Goal: Task Accomplishment & Management: Manage account settings

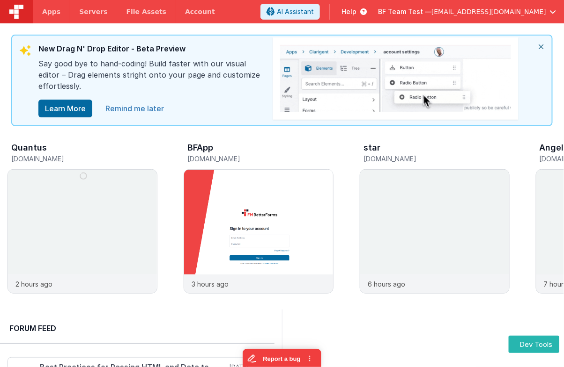
click at [153, 110] on link "Remind me later" at bounding box center [135, 108] width 70 height 19
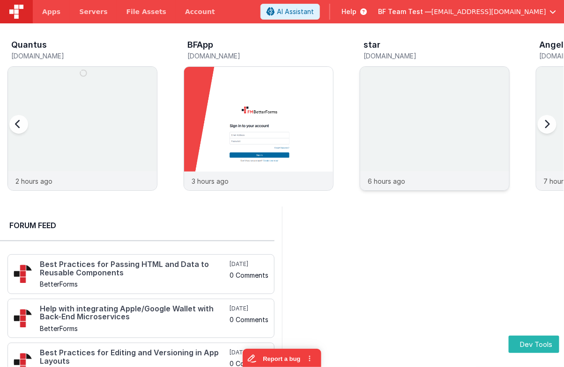
drag, startPoint x: 470, startPoint y: 143, endPoint x: 375, endPoint y: 135, distance: 95.8
click at [375, 135] on img at bounding box center [434, 141] width 149 height 149
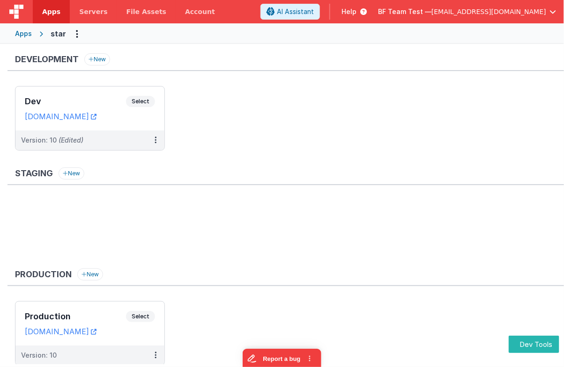
click at [21, 9] on img at bounding box center [16, 12] width 14 height 14
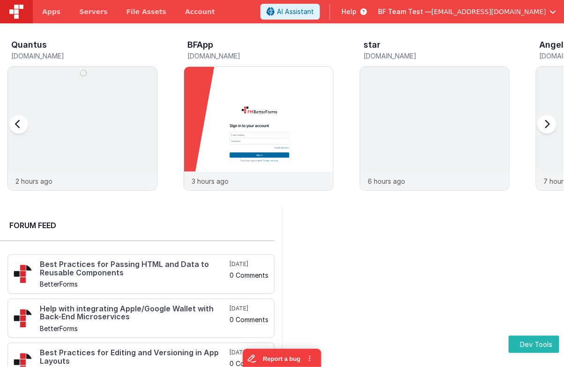
click at [548, 121] on div at bounding box center [544, 130] width 37 height 135
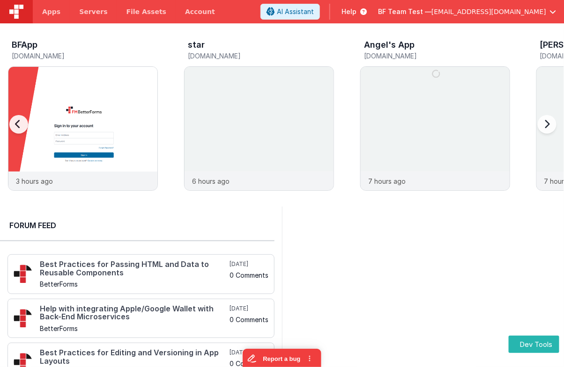
click at [548, 121] on div at bounding box center [544, 130] width 37 height 135
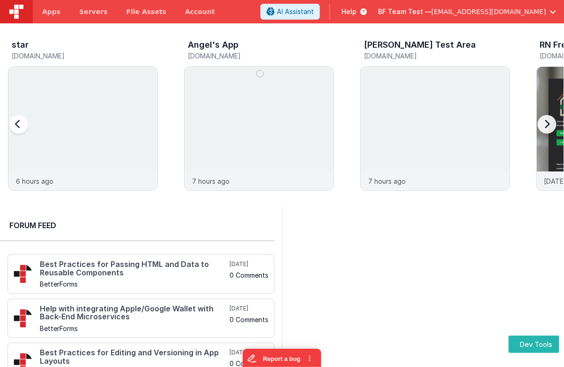
click at [548, 121] on div at bounding box center [544, 130] width 37 height 135
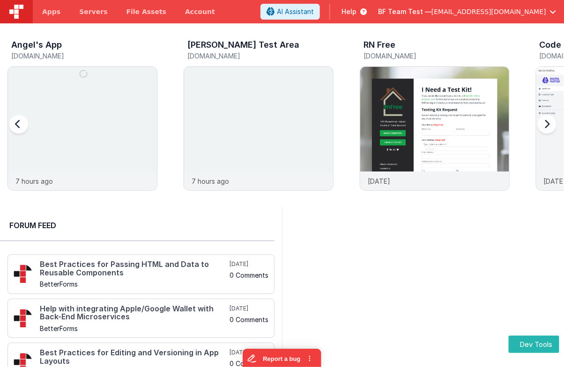
click at [548, 121] on div at bounding box center [544, 130] width 37 height 135
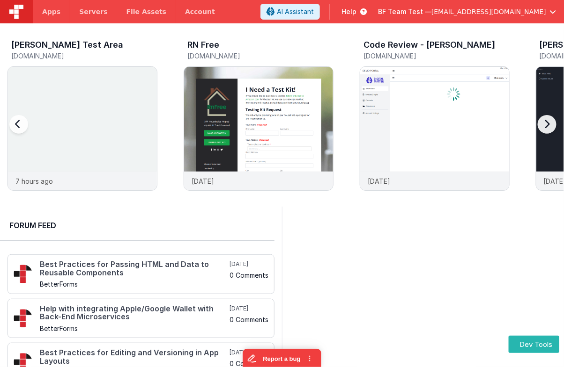
click at [548, 121] on div at bounding box center [544, 130] width 37 height 135
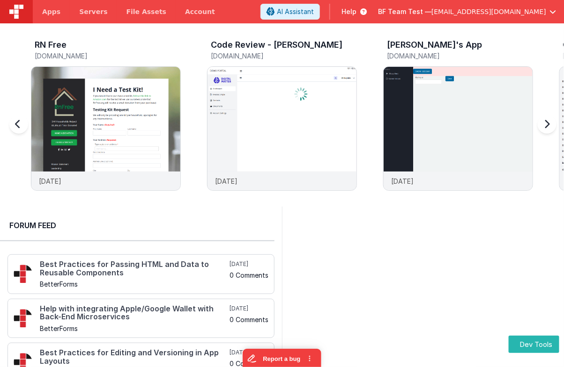
scroll to position [0, 880]
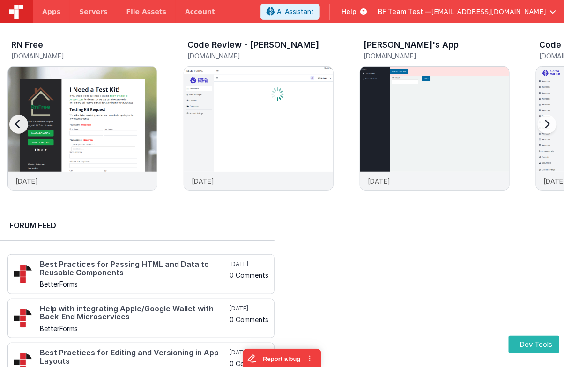
click at [18, 121] on div at bounding box center [27, 130] width 37 height 135
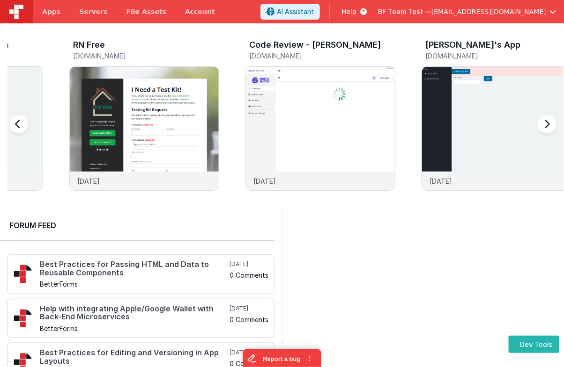
click at [18, 121] on div at bounding box center [27, 130] width 37 height 135
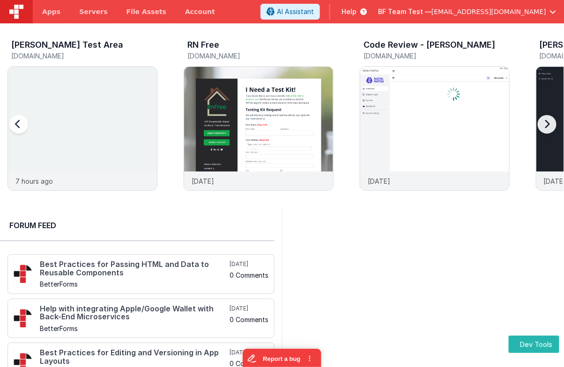
click at [18, 121] on div at bounding box center [27, 130] width 37 height 135
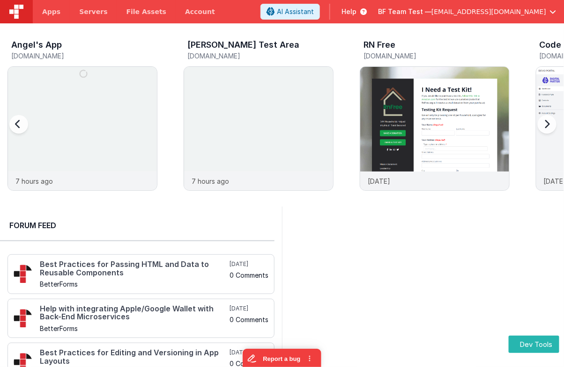
click at [18, 121] on div at bounding box center [27, 130] width 37 height 135
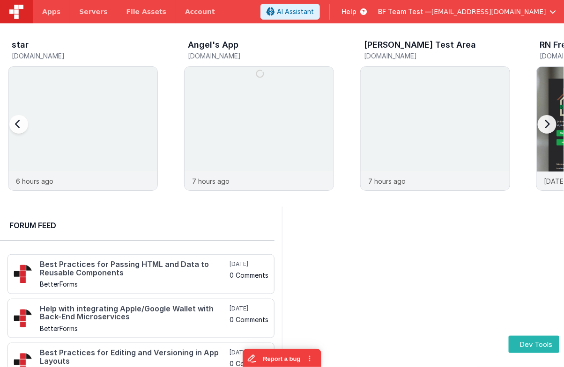
click at [18, 121] on div at bounding box center [27, 130] width 37 height 135
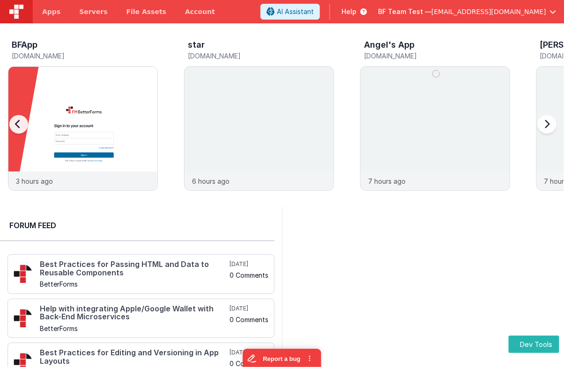
click at [18, 121] on div at bounding box center [27, 130] width 37 height 135
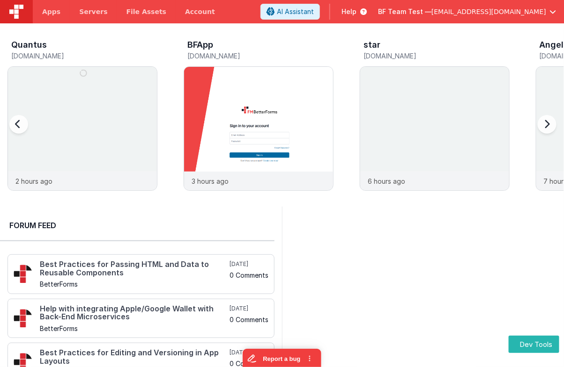
scroll to position [0, 0]
drag, startPoint x: 49, startPoint y: 129, endPoint x: 35, endPoint y: 119, distance: 17.1
click at [35, 119] on div "Quantus quantus.fmbetterforms.com 2 hours ago BFApp app.fmbetterforms.com 3 hou…" at bounding box center [285, 118] width 556 height 163
drag, startPoint x: 318, startPoint y: 119, endPoint x: 212, endPoint y: 123, distance: 105.9
click at [212, 123] on img at bounding box center [258, 141] width 149 height 149
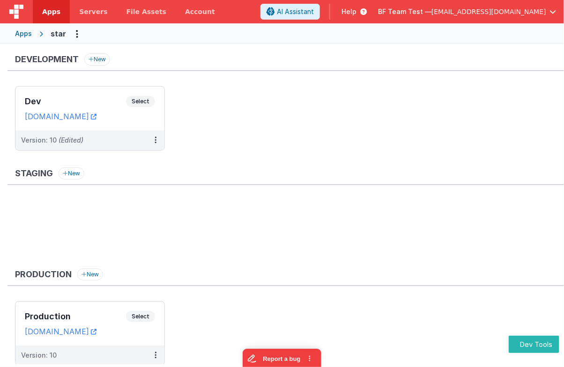
click at [24, 35] on div "Apps" at bounding box center [23, 33] width 17 height 9
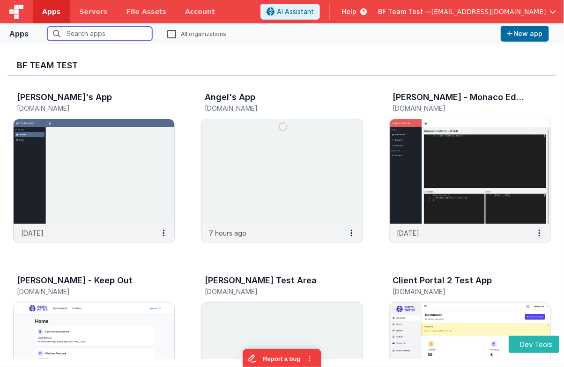
click at [85, 37] on input "text" at bounding box center [99, 34] width 105 height 14
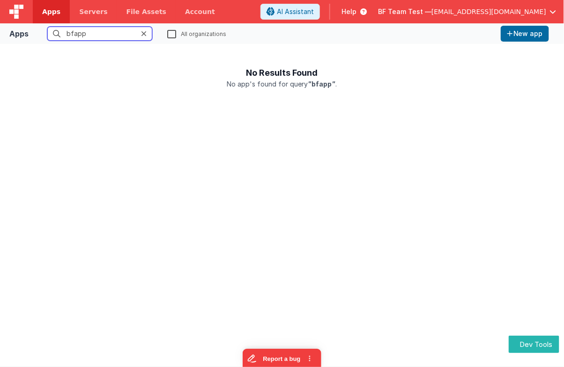
type input "bfapp"
click at [180, 36] on label "All organizations" at bounding box center [196, 33] width 59 height 9
click at [0, 0] on input "All organizations" at bounding box center [0, 0] width 0 height 0
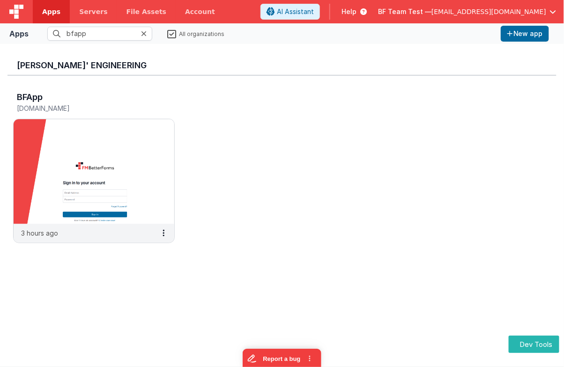
click at [496, 14] on span "[EMAIL_ADDRESS][DOMAIN_NAME]" at bounding box center [488, 11] width 115 height 9
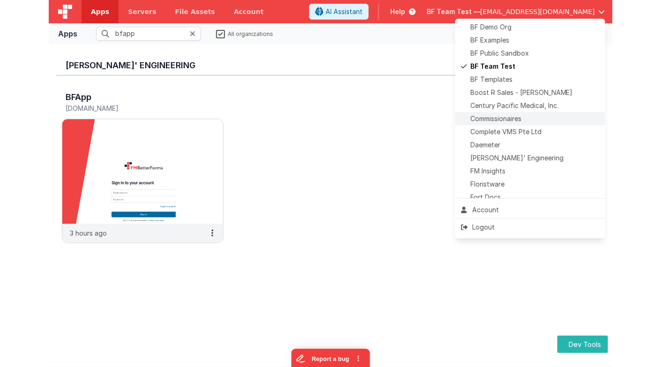
scroll to position [41, 0]
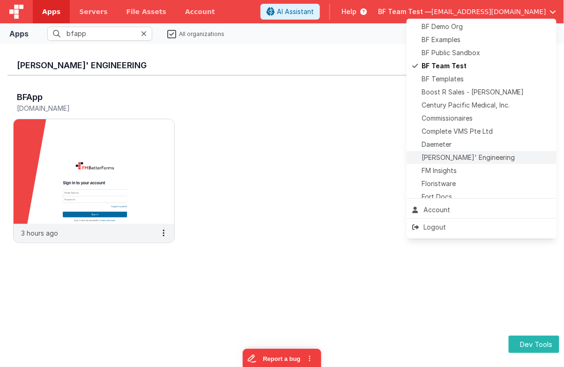
click at [472, 158] on span "Delfs' Engineering" at bounding box center [467, 157] width 93 height 9
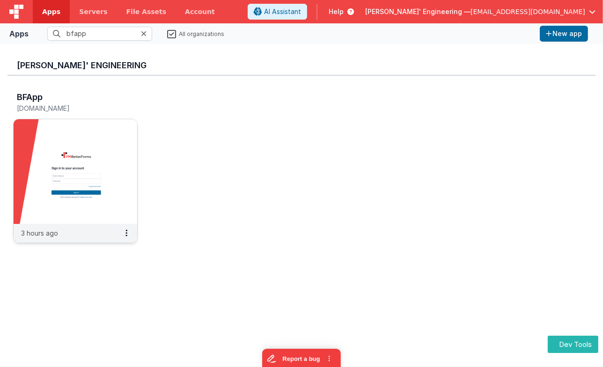
click at [106, 176] on img at bounding box center [76, 171] width 124 height 105
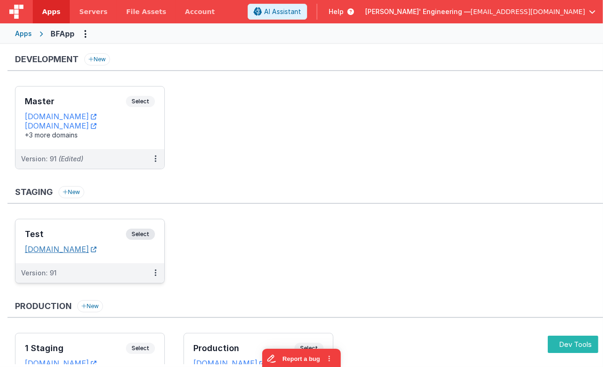
click at [96, 253] on link "apptesting1.fmbetterforms.com" at bounding box center [61, 249] width 72 height 9
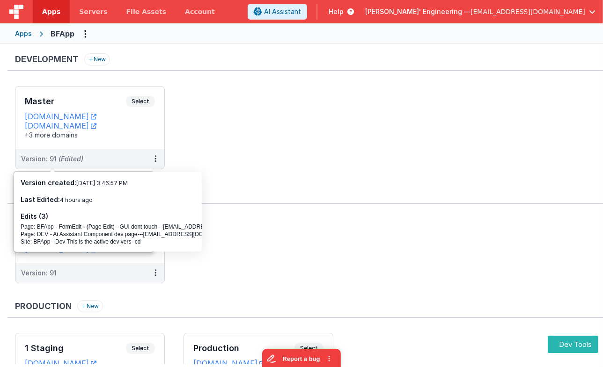
click at [198, 123] on ul "Master Select URLs appdev.fmbetterforms.com c9dev.bfoperations.com +3 more doma…" at bounding box center [309, 132] width 588 height 93
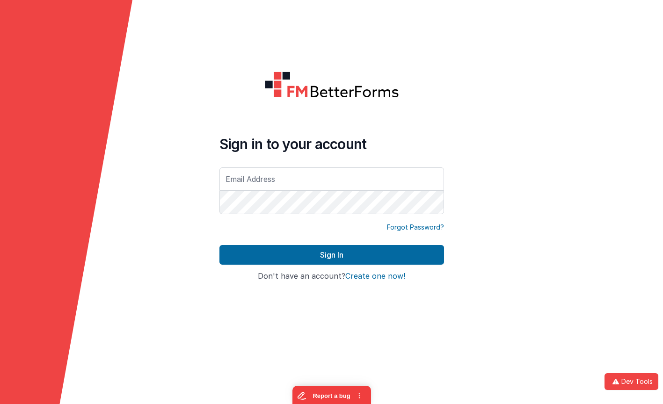
type input "[EMAIL_ADDRESS][DOMAIN_NAME]"
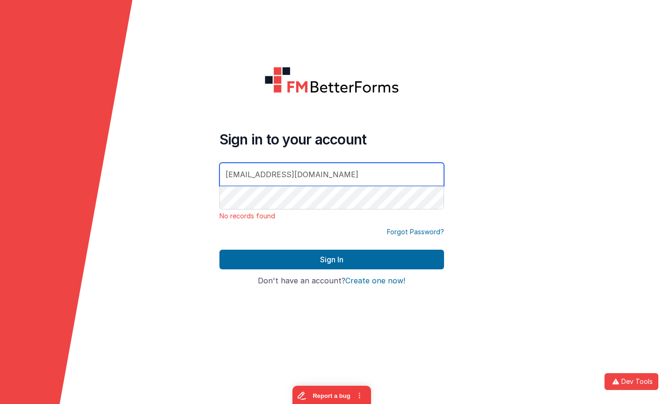
click at [314, 176] on input "[EMAIL_ADDRESS][DOMAIN_NAME]" at bounding box center [332, 174] width 225 height 23
click at [340, 370] on form "Sign in to your account No records found Forgot Password? Sign In Sign in with …" at bounding box center [331, 202] width 663 height 404
